Goal: Register for event/course

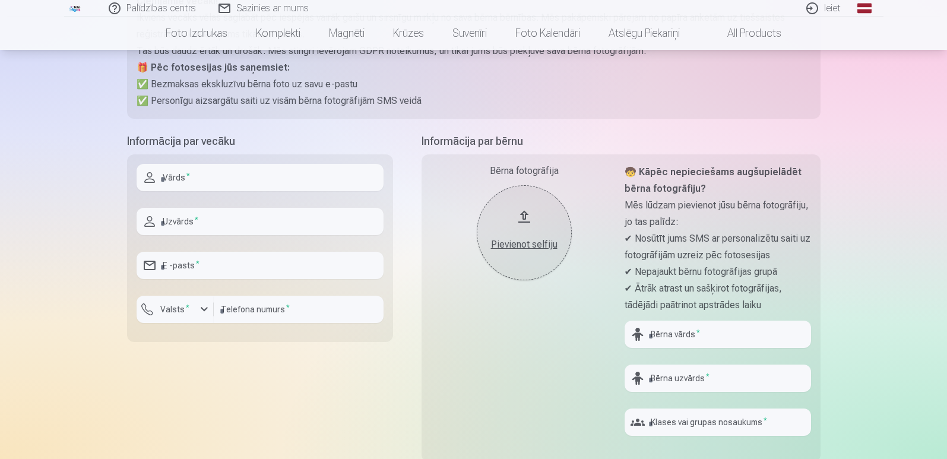
scroll to position [178, 0]
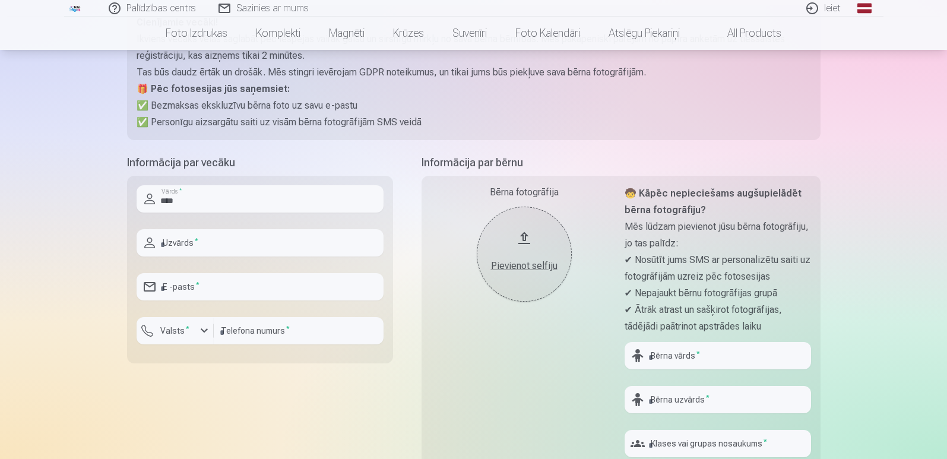
type input "****"
click at [225, 250] on input "text" at bounding box center [260, 242] width 247 height 27
type input "*******"
click at [222, 287] on input "email" at bounding box center [260, 286] width 247 height 27
type input "**********"
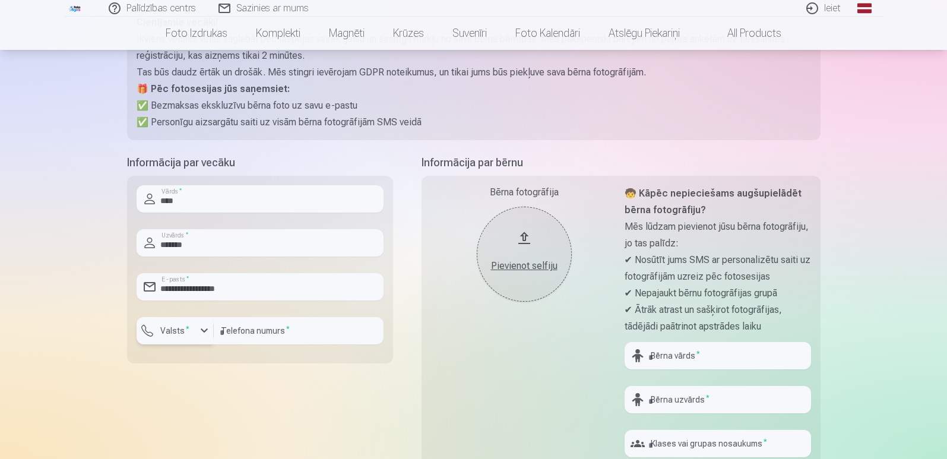
click at [186, 332] on sup "*" at bounding box center [188, 329] width 4 height 8
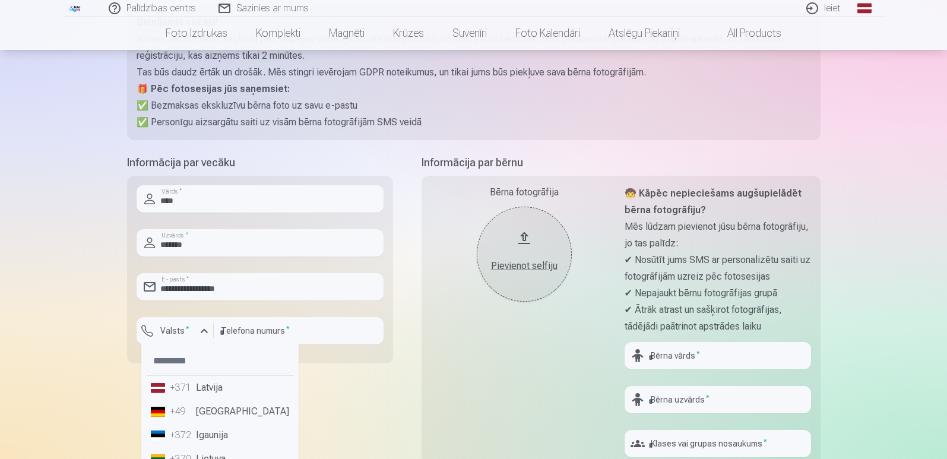
click at [213, 392] on li "+371 Latvija" at bounding box center [220, 388] width 148 height 24
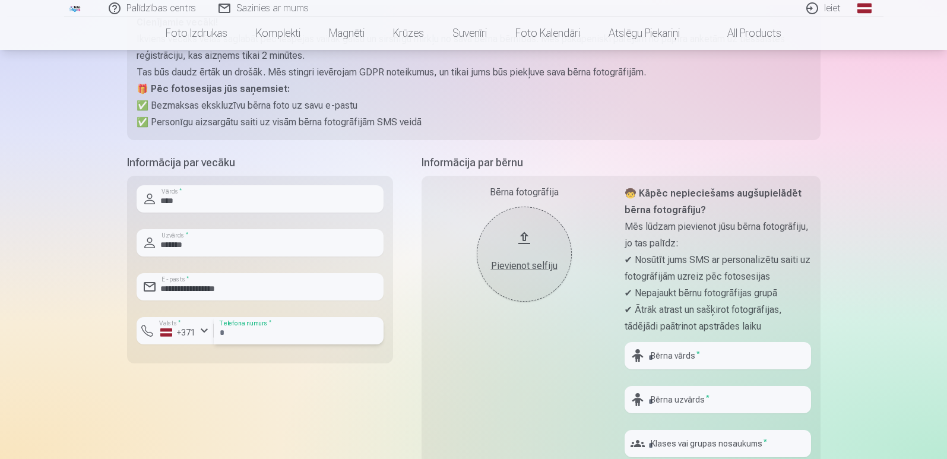
click at [264, 336] on input "number" at bounding box center [299, 330] width 170 height 27
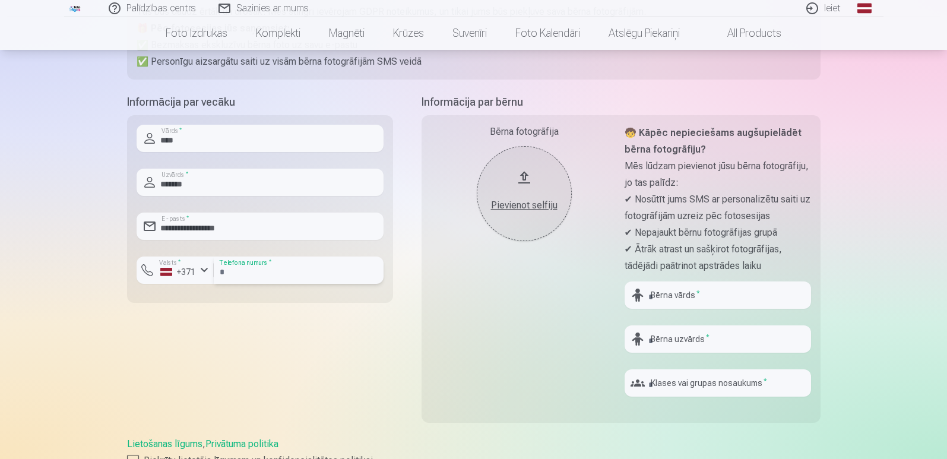
scroll to position [297, 0]
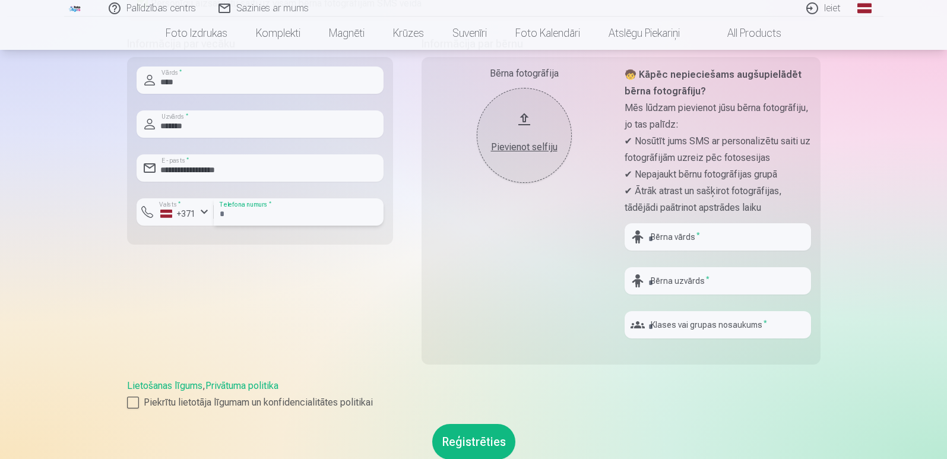
type input "********"
click at [708, 242] on input "text" at bounding box center [718, 236] width 186 height 27
type input "*******"
click at [710, 285] on input "text" at bounding box center [718, 280] width 186 height 27
type input "*******"
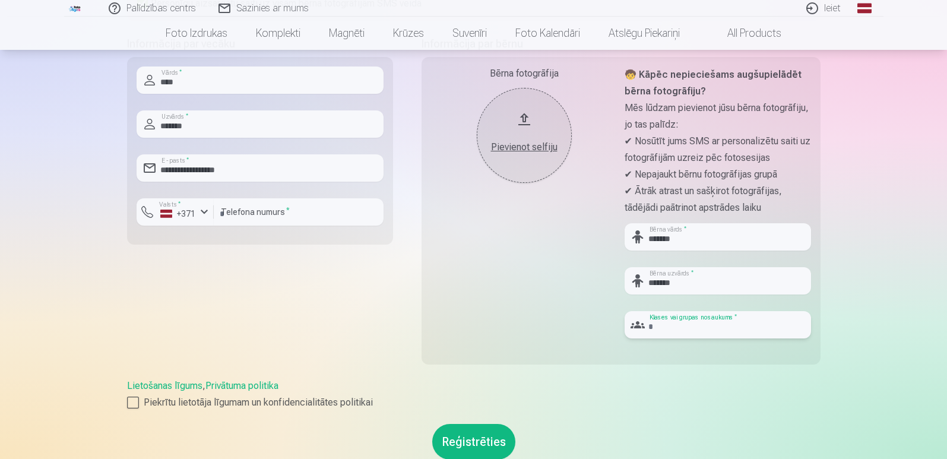
click at [711, 334] on input "text" at bounding box center [718, 324] width 186 height 27
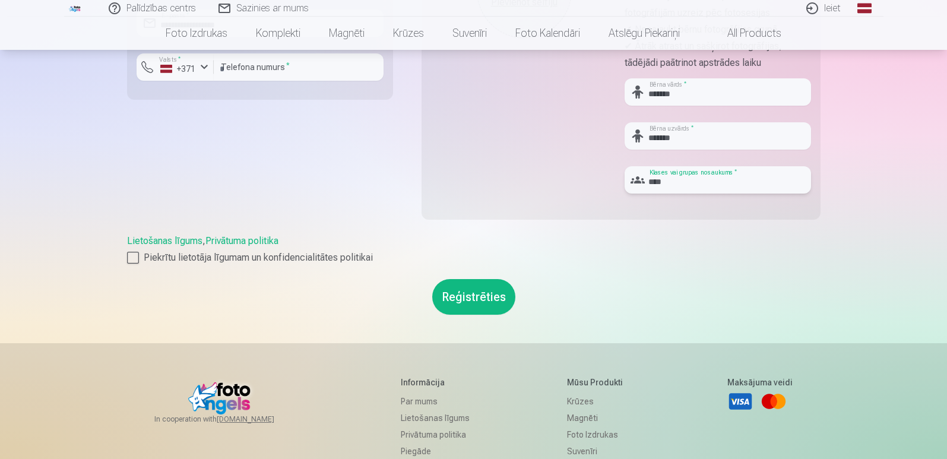
scroll to position [475, 0]
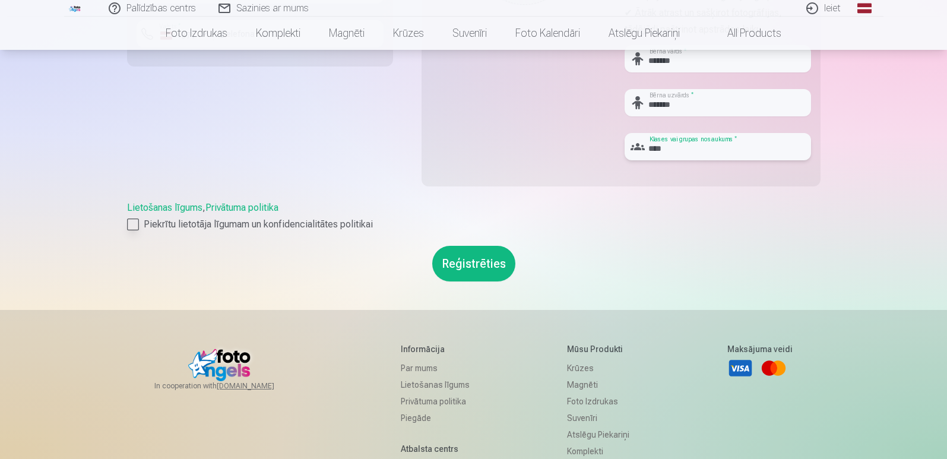
type input "****"
click at [134, 222] on div at bounding box center [133, 225] width 12 height 12
click at [468, 261] on button "Reģistrēties" at bounding box center [473, 264] width 83 height 36
click at [473, 267] on button "Reģistrēties" at bounding box center [473, 264] width 83 height 36
click at [468, 267] on button "Reģistrēties" at bounding box center [473, 264] width 83 height 36
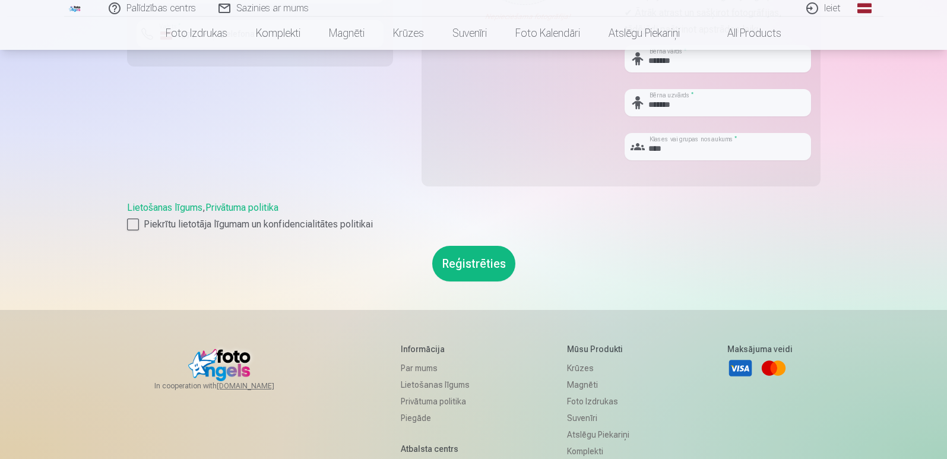
click at [468, 267] on button "Reģistrēties" at bounding box center [473, 264] width 83 height 36
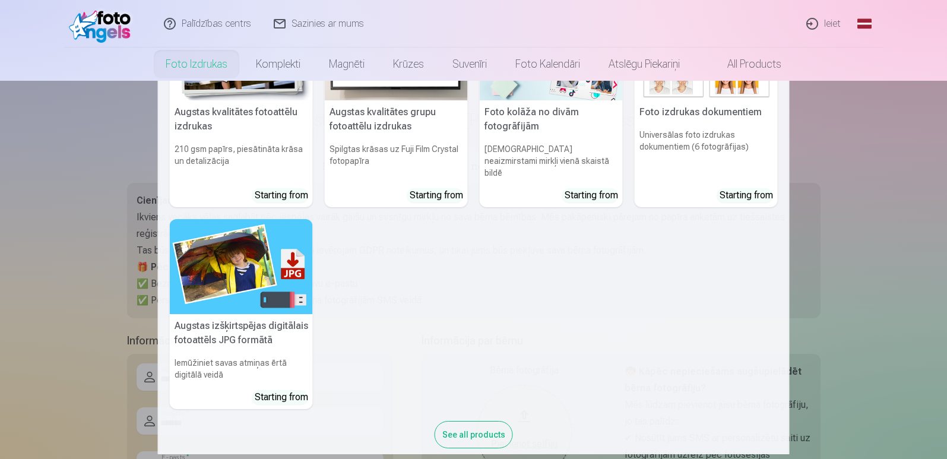
scroll to position [94, 0]
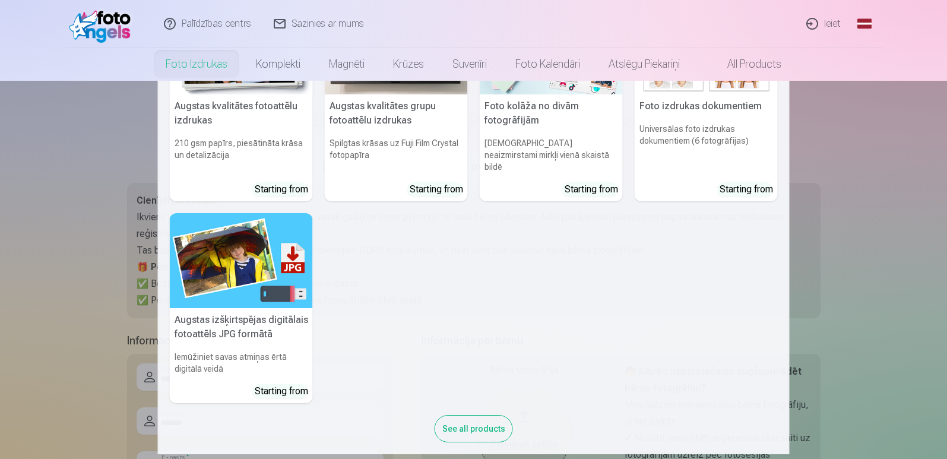
click at [58, 201] on nav "Augstas kvalitātes fotoattēlu izdrukas 210 gsm papīrs, piesātināta krāsa un det…" at bounding box center [473, 267] width 947 height 373
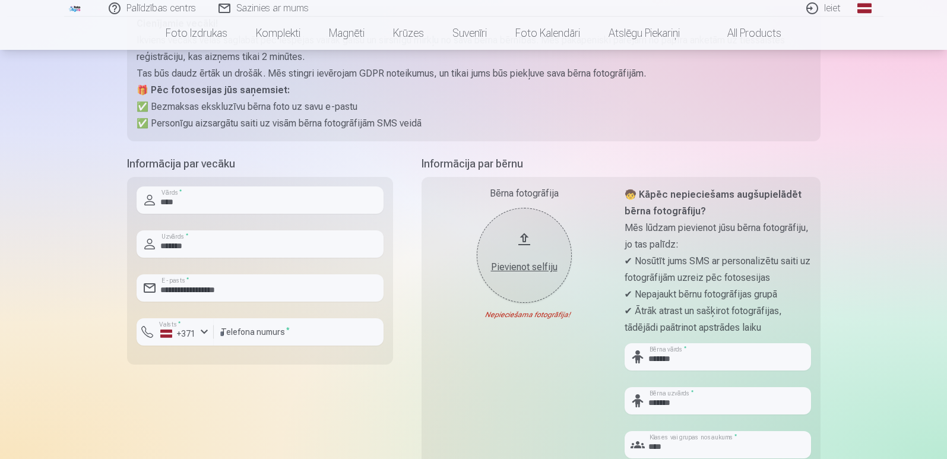
scroll to position [178, 0]
click at [518, 315] on div "Nepieciešama fotogrāfija!" at bounding box center [524, 314] width 186 height 10
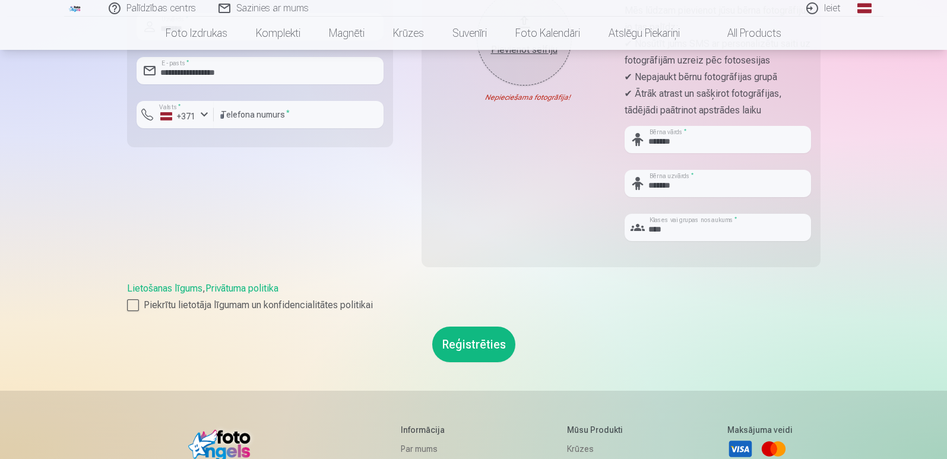
scroll to position [416, 0]
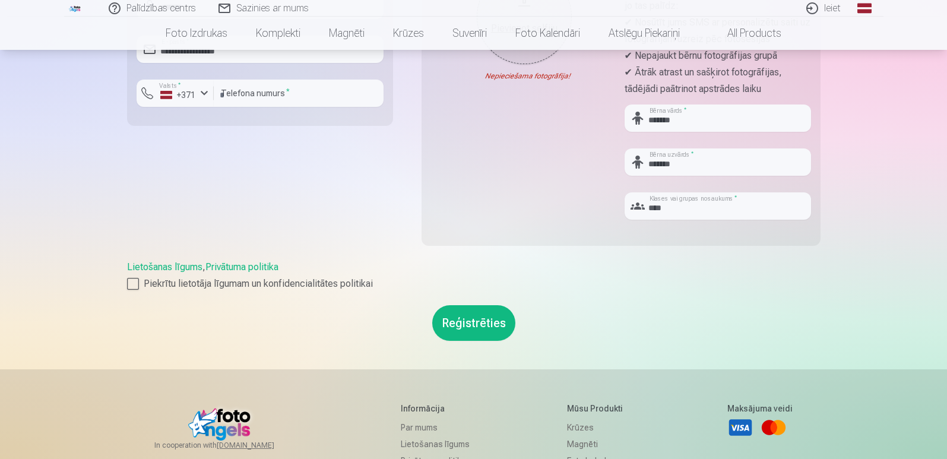
click at [472, 309] on button "Reģistrēties" at bounding box center [473, 323] width 83 height 36
click at [471, 337] on button "Reģistrēties" at bounding box center [473, 323] width 83 height 36
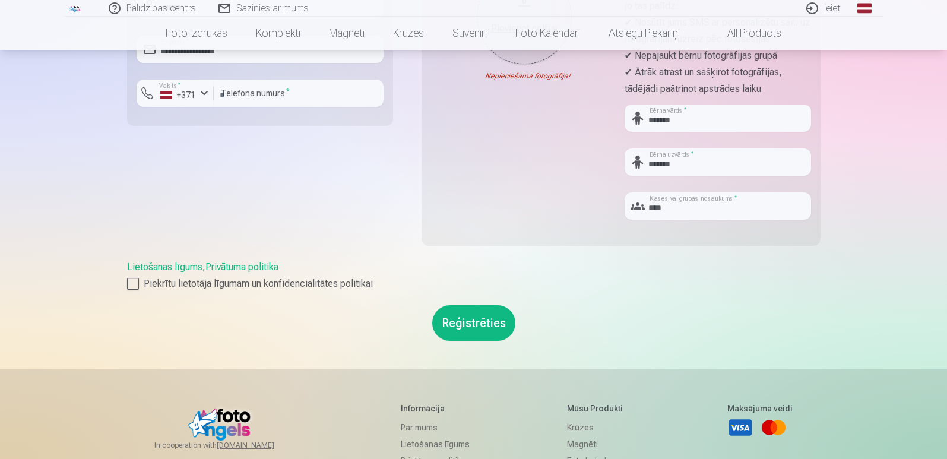
click at [471, 337] on button "Reģistrēties" at bounding box center [473, 323] width 83 height 36
click at [470, 332] on button "Reģistrēties" at bounding box center [473, 323] width 83 height 36
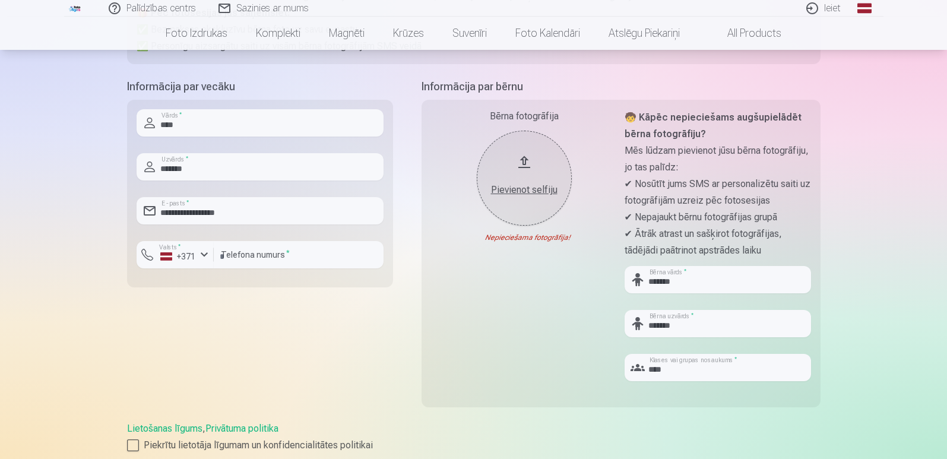
scroll to position [238, 0]
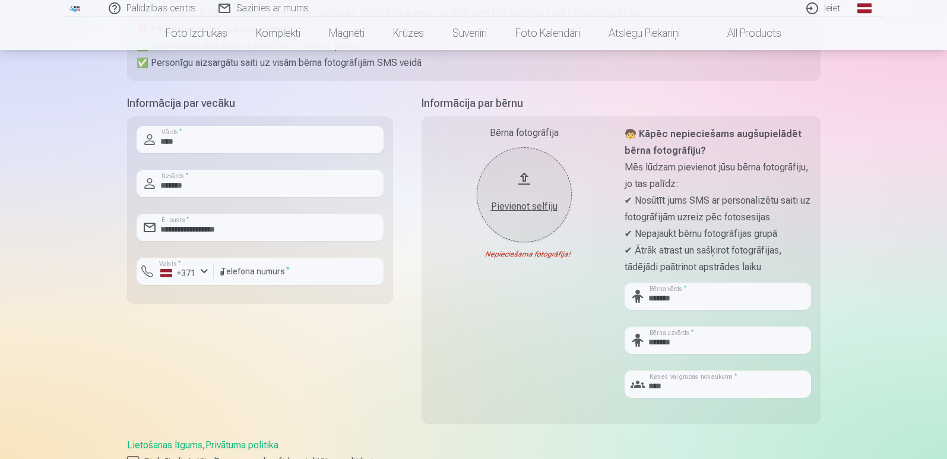
click at [521, 209] on div "Pievienot selfiju" at bounding box center [524, 207] width 71 height 14
click at [512, 258] on div "Nepieciešama fotogrāfija!" at bounding box center [524, 254] width 186 height 10
drag, startPoint x: 493, startPoint y: 252, endPoint x: 514, endPoint y: 263, distance: 23.6
click at [575, 255] on div "Nepieciešama fotogrāfija!" at bounding box center [524, 254] width 186 height 10
drag, startPoint x: 504, startPoint y: 286, endPoint x: 504, endPoint y: 280, distance: 6.0
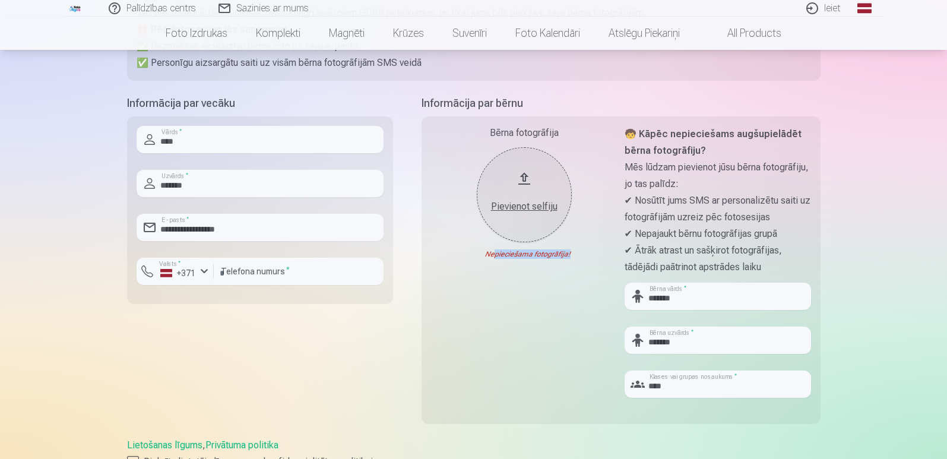
click at [504, 286] on div "Bērna fotogrāfija Pievienot selfiju Nepieciešama fotogrāfija!" at bounding box center [524, 266] width 186 height 281
click at [468, 284] on div "Bērna fotogrāfija Pievienot selfiju Nepieciešama fotogrāfija!" at bounding box center [524, 266] width 186 height 281
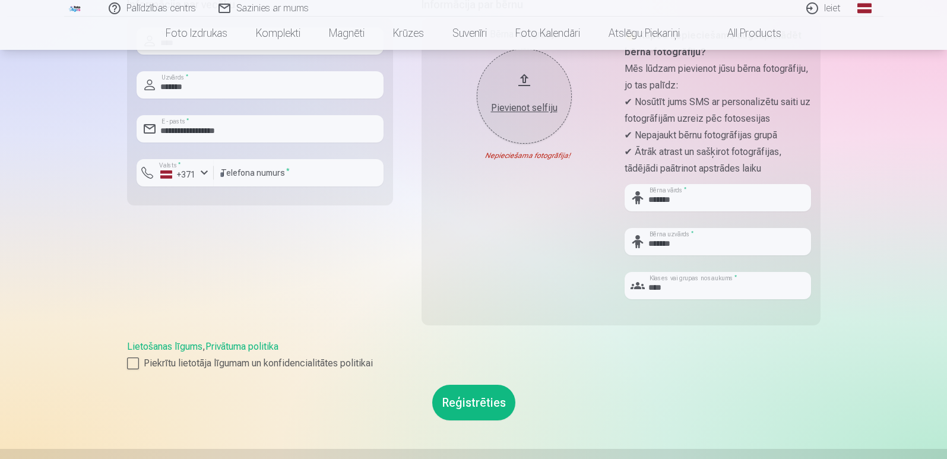
scroll to position [594, 0]
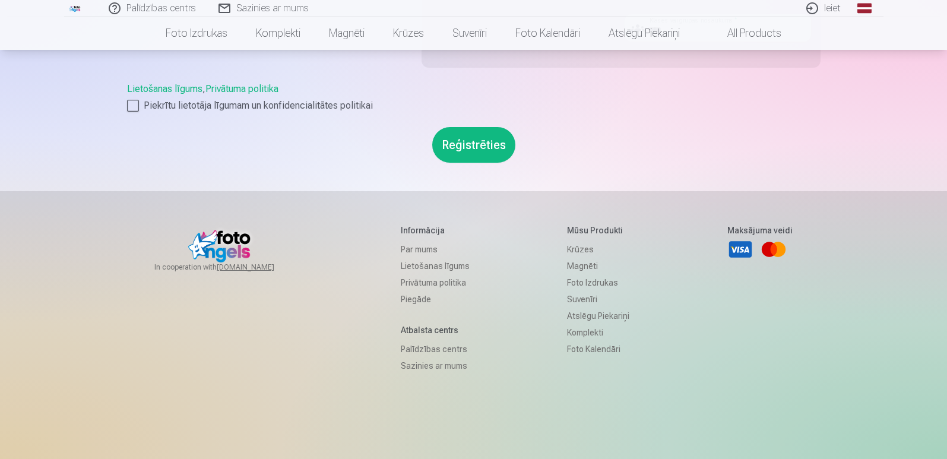
click at [467, 141] on button "Reģistrēties" at bounding box center [473, 145] width 83 height 36
click at [468, 141] on button "Reģistrēties" at bounding box center [473, 145] width 83 height 36
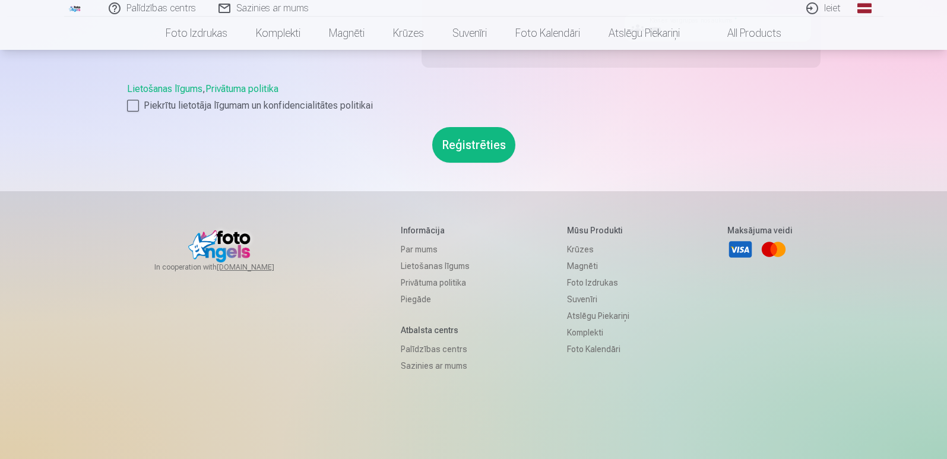
click at [468, 141] on button "Reģistrēties" at bounding box center [473, 145] width 83 height 36
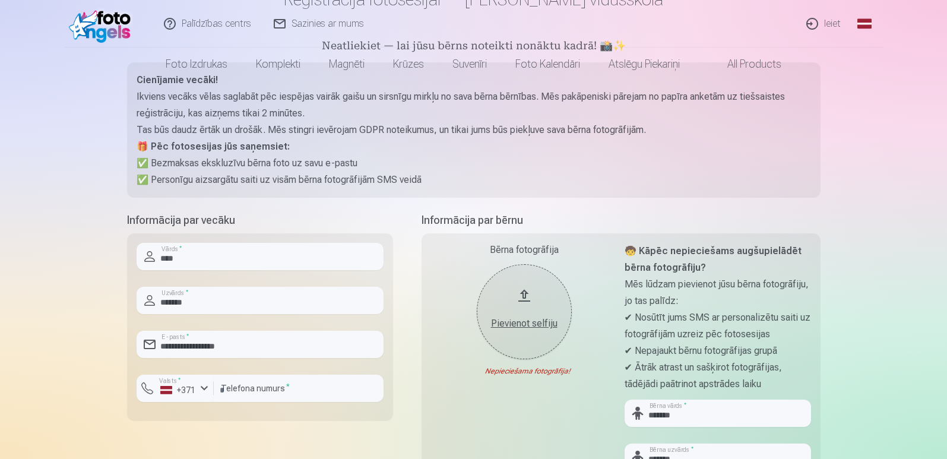
scroll to position [0, 0]
